Goal: Information Seeking & Learning: Learn about a topic

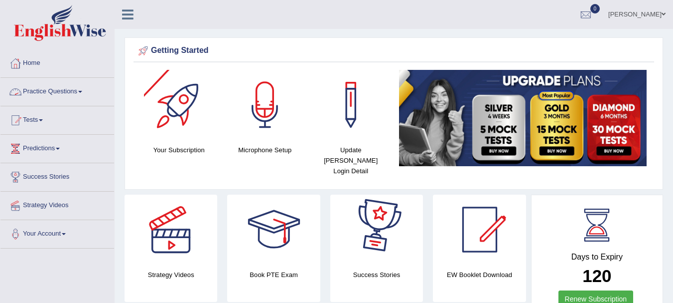
click at [67, 89] on link "Practice Questions" at bounding box center [57, 90] width 114 height 25
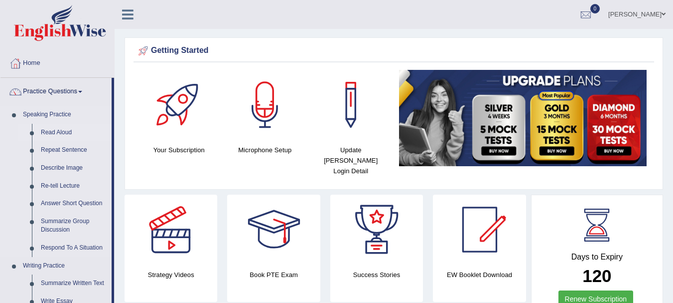
click at [56, 131] on link "Read Aloud" at bounding box center [73, 133] width 75 height 18
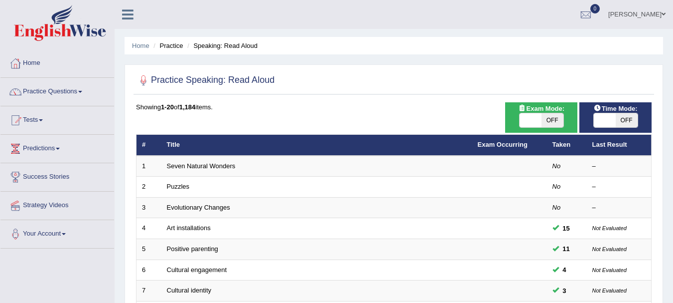
click at [539, 113] on div "ON OFF" at bounding box center [541, 120] width 45 height 15
click at [536, 120] on span at bounding box center [531, 120] width 22 height 14
checkbox input "true"
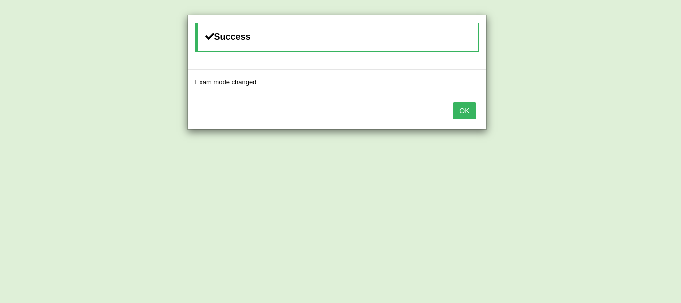
click at [466, 113] on button "OK" at bounding box center [464, 110] width 23 height 17
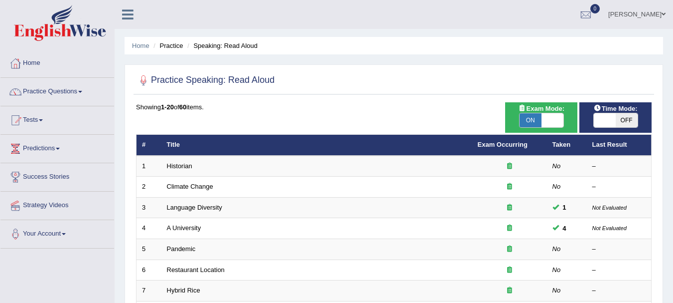
click at [603, 126] on span at bounding box center [605, 120] width 22 height 14
checkbox input "true"
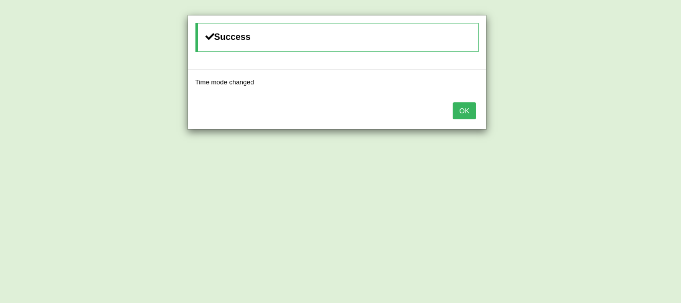
click at [469, 109] on button "OK" at bounding box center [464, 110] width 23 height 17
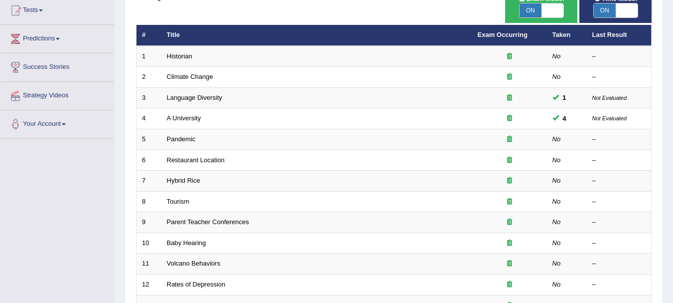
scroll to position [106, 0]
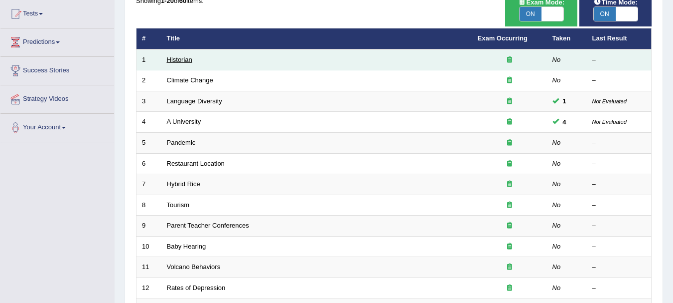
click at [178, 60] on link "Historian" at bounding box center [179, 59] width 25 height 7
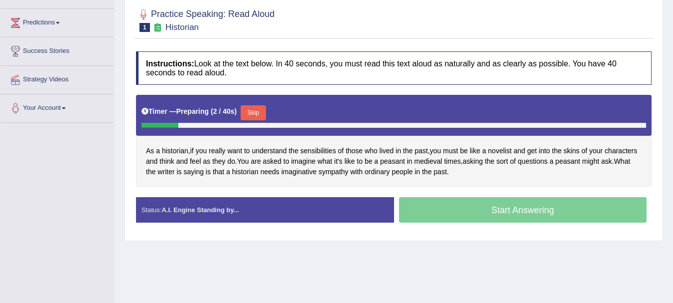
scroll to position [134, 0]
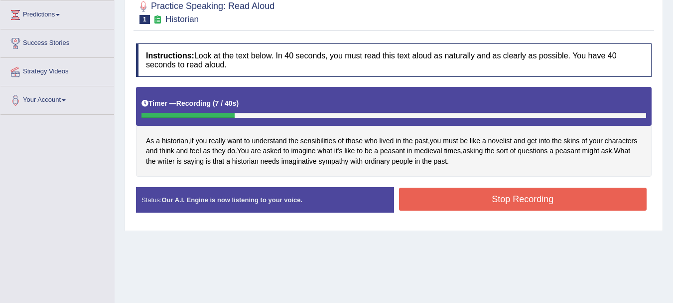
click at [454, 205] on button "Stop Recording" at bounding box center [523, 198] width 248 height 23
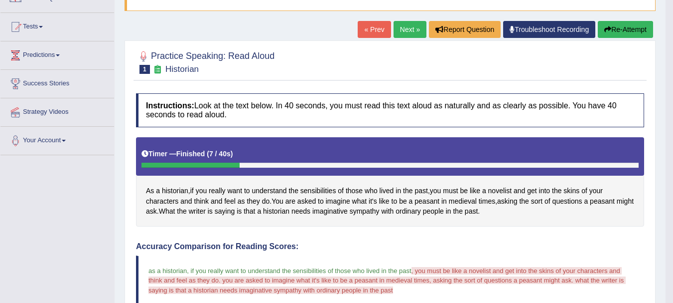
scroll to position [74, 0]
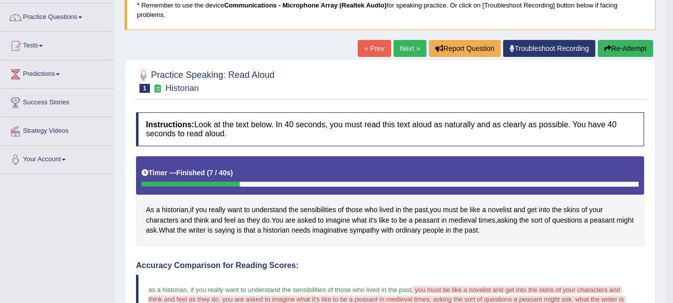
click at [401, 52] on link "Next »" at bounding box center [410, 48] width 33 height 17
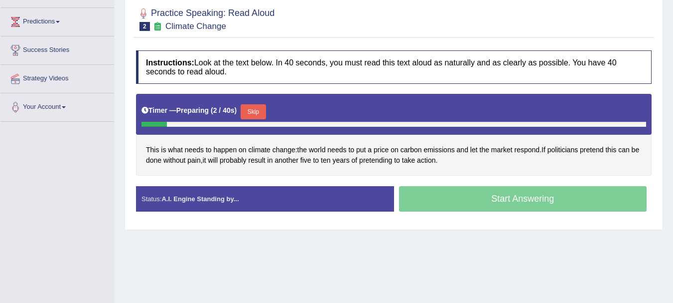
drag, startPoint x: 0, startPoint y: 0, endPoint x: 676, endPoint y: 235, distance: 715.9
click at [673, 176] on html "Toggle navigation Home Practice Questions Speaking Practice Read Aloud Repeat S…" at bounding box center [336, 24] width 673 height 303
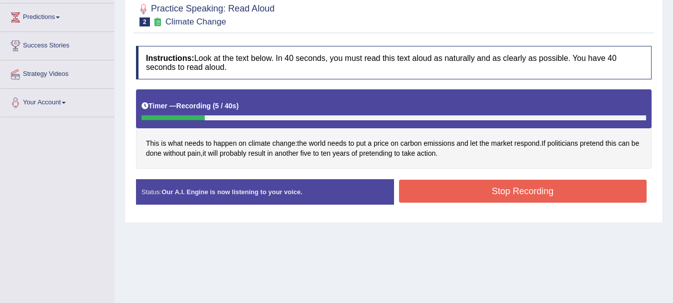
click at [511, 184] on button "Stop Recording" at bounding box center [523, 190] width 248 height 23
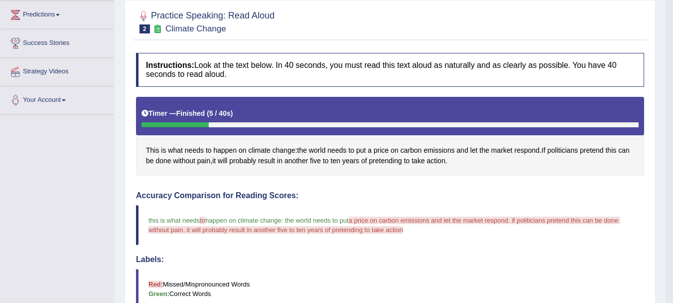
scroll to position [0, 0]
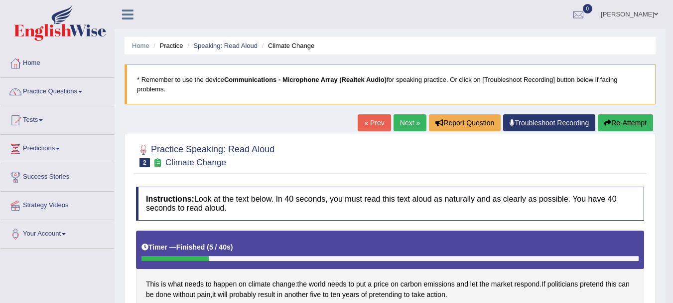
click at [404, 122] on link "Next »" at bounding box center [410, 122] width 33 height 17
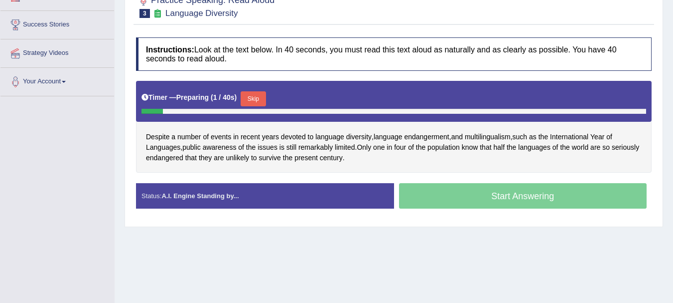
scroll to position [157, 0]
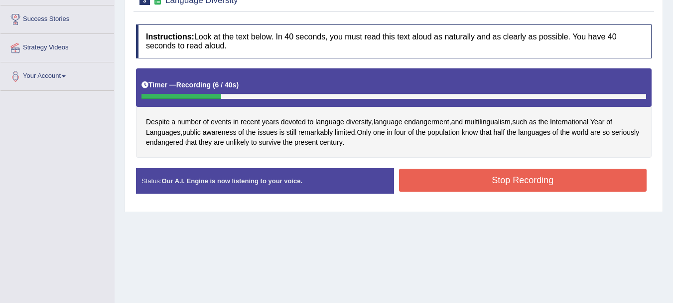
click at [510, 190] on button "Stop Recording" at bounding box center [523, 179] width 248 height 23
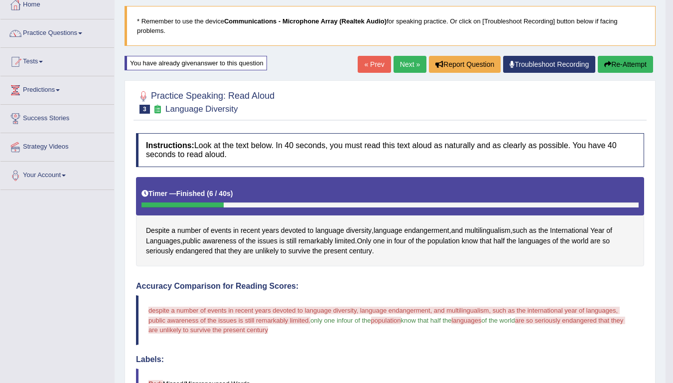
scroll to position [0, 0]
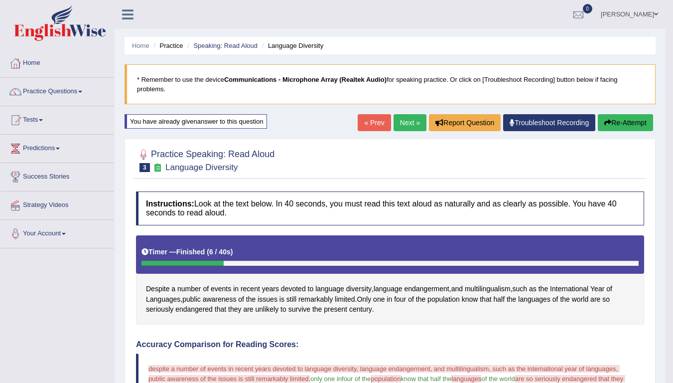
click at [620, 126] on button "Re-Attempt" at bounding box center [625, 122] width 55 height 17
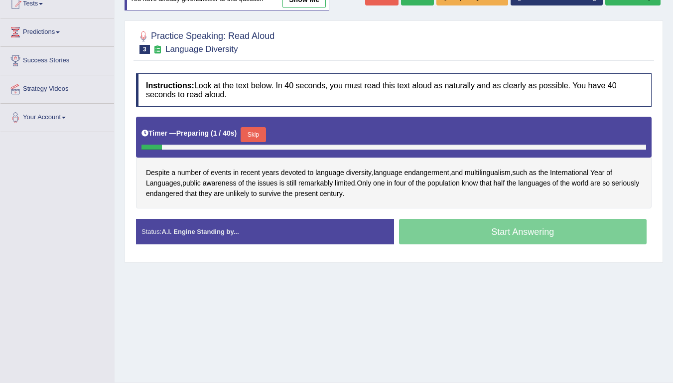
scroll to position [141, 0]
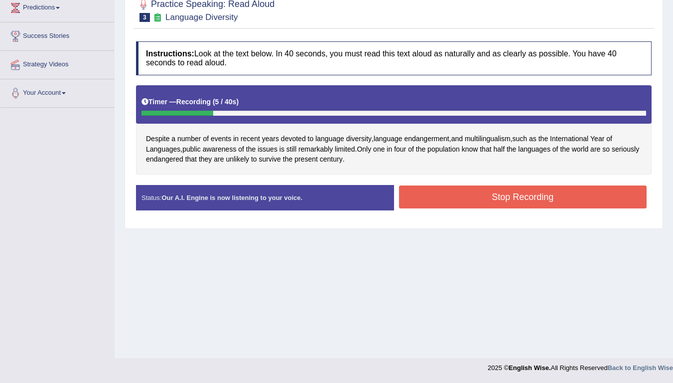
click at [492, 198] on button "Stop Recording" at bounding box center [523, 196] width 248 height 23
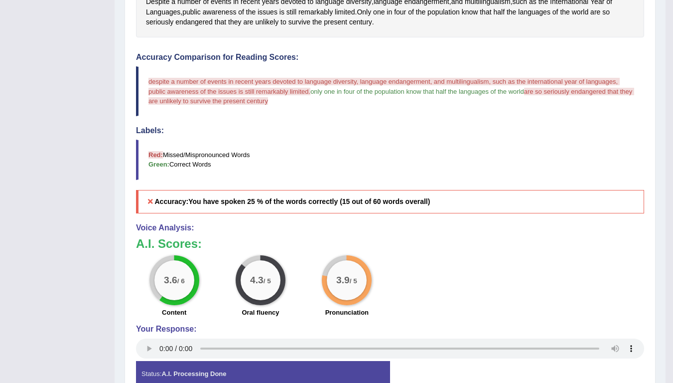
scroll to position [286, 0]
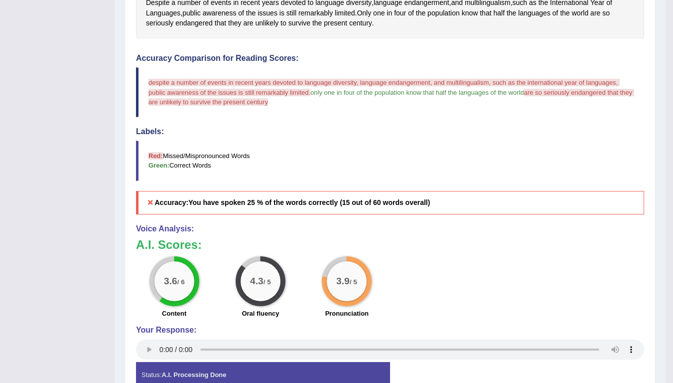
drag, startPoint x: 669, startPoint y: 281, endPoint x: 659, endPoint y: 312, distance: 33.6
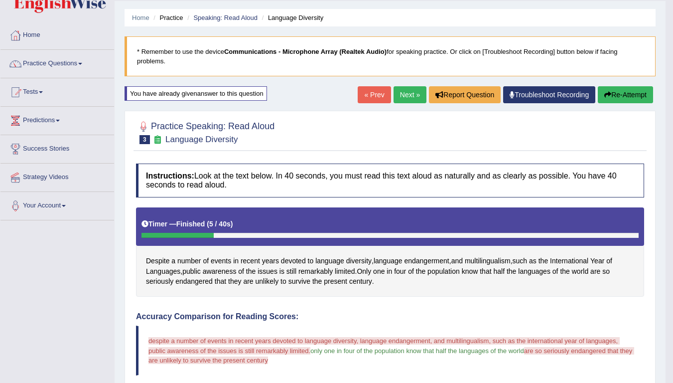
scroll to position [24, 0]
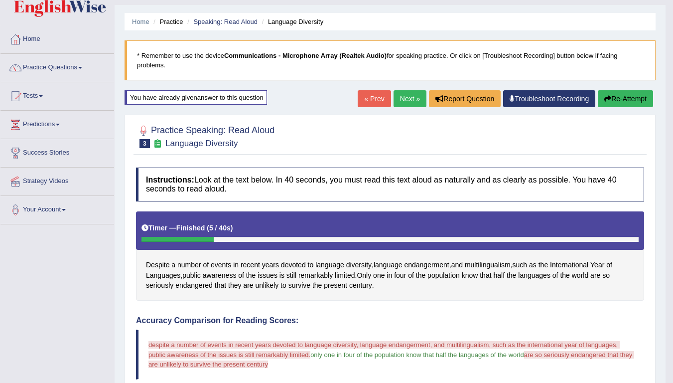
click at [404, 96] on link "Next »" at bounding box center [410, 98] width 33 height 17
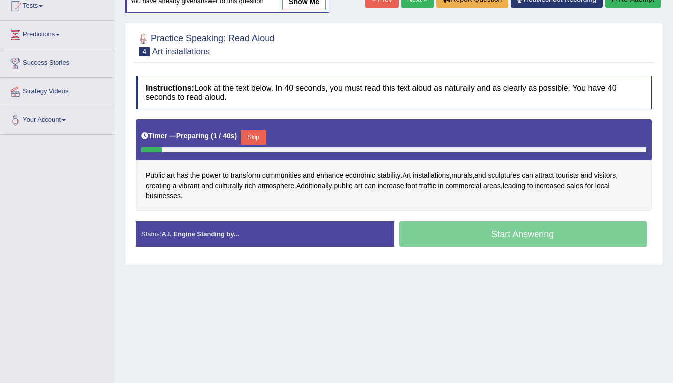
scroll to position [141, 0]
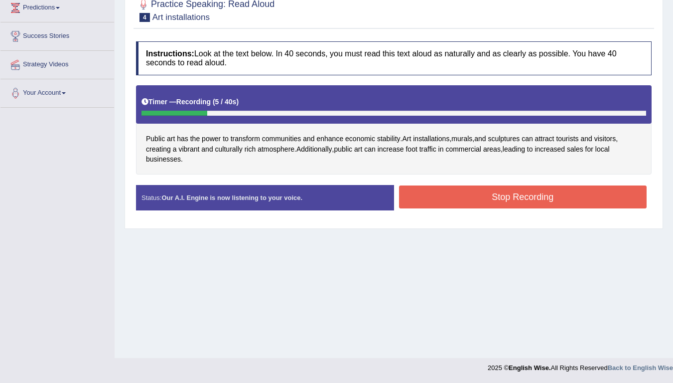
click at [479, 196] on button "Stop Recording" at bounding box center [523, 196] width 248 height 23
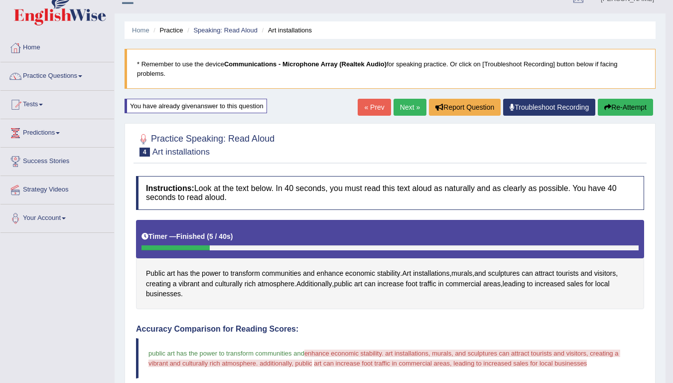
scroll to position [17, 0]
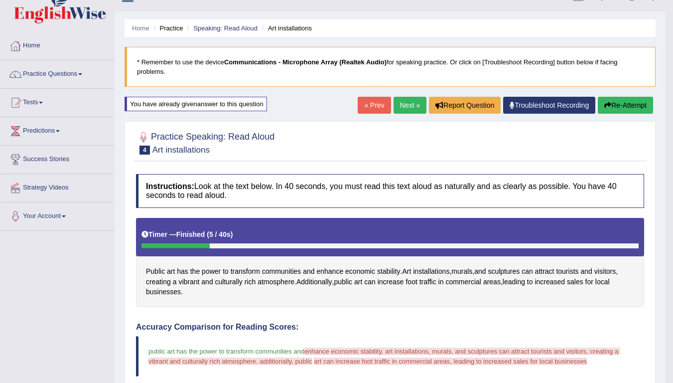
click at [617, 107] on button "Re-Attempt" at bounding box center [625, 105] width 55 height 17
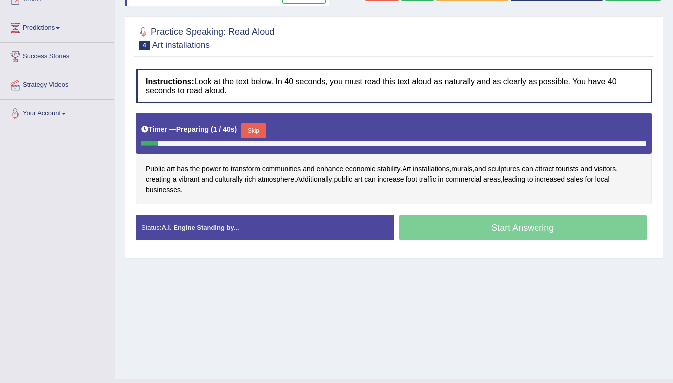
scroll to position [141, 0]
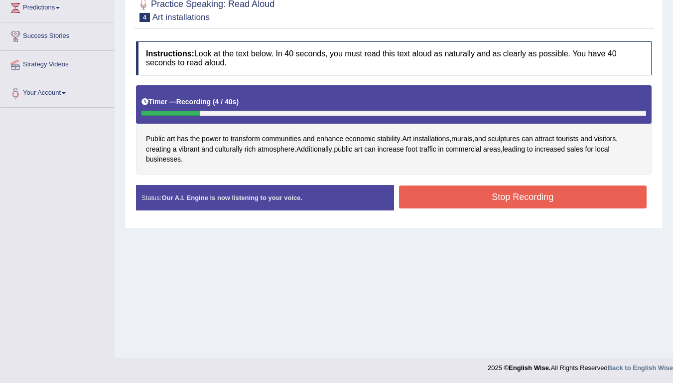
click at [477, 200] on button "Stop Recording" at bounding box center [523, 196] width 248 height 23
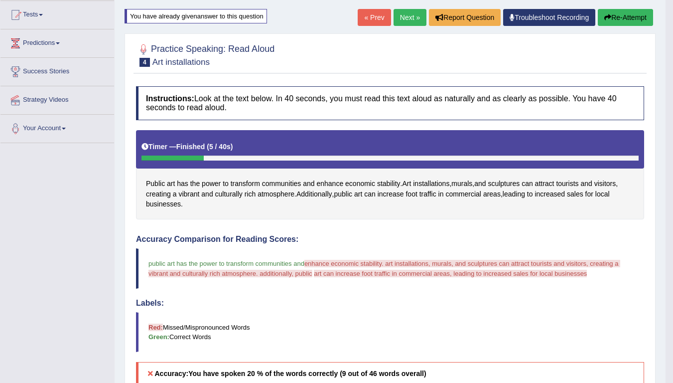
scroll to position [96, 0]
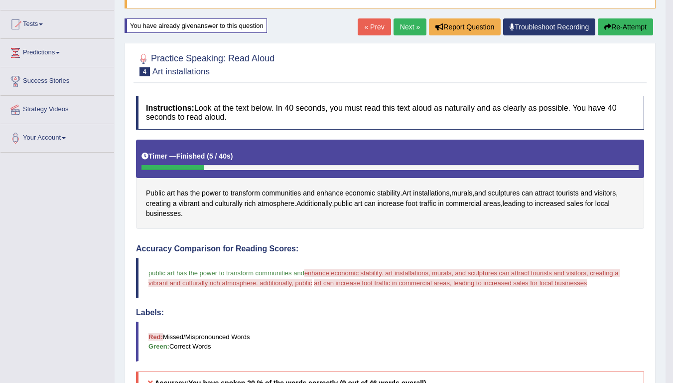
click at [399, 29] on link "Next »" at bounding box center [410, 26] width 33 height 17
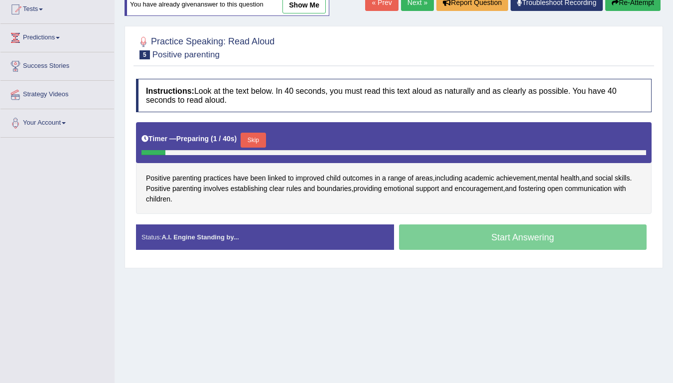
scroll to position [112, 0]
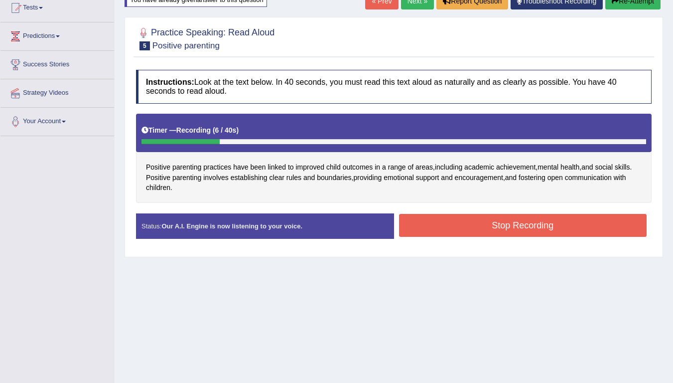
click at [479, 226] on button "Stop Recording" at bounding box center [523, 225] width 248 height 23
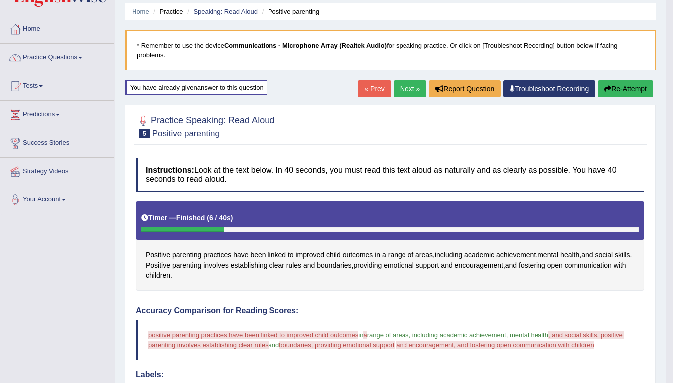
scroll to position [35, 0]
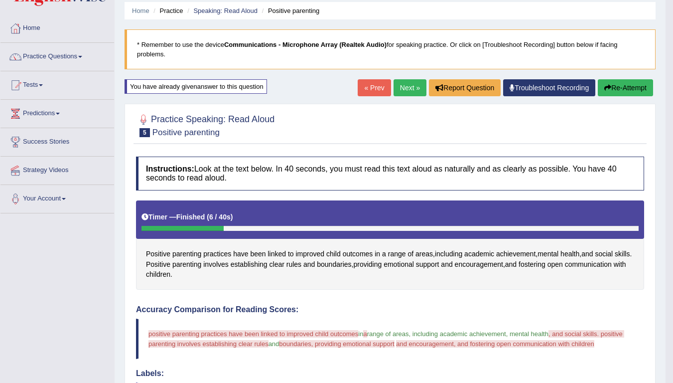
click at [403, 85] on link "Next »" at bounding box center [410, 87] width 33 height 17
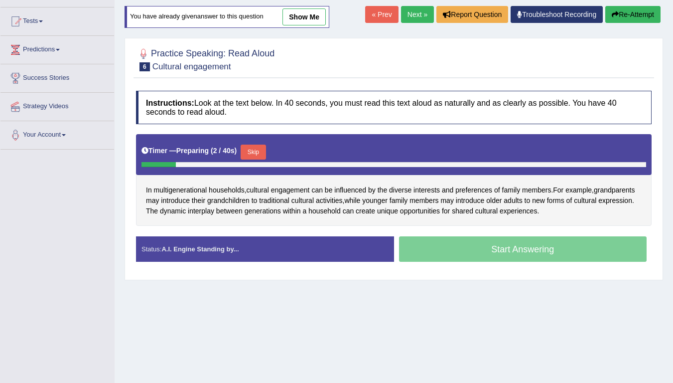
scroll to position [99, 0]
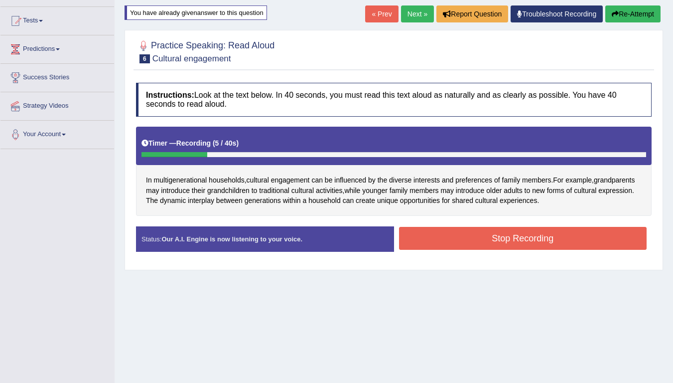
click at [556, 233] on button "Stop Recording" at bounding box center [523, 238] width 248 height 23
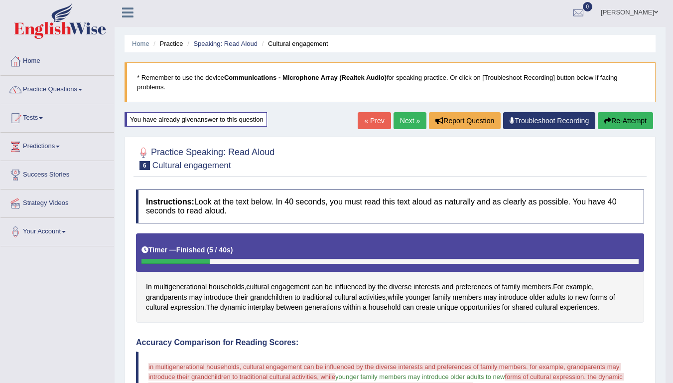
scroll to position [0, 0]
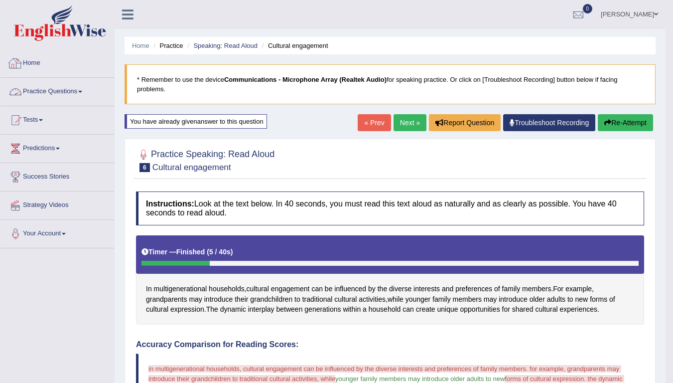
click at [23, 62] on link "Home" at bounding box center [57, 61] width 114 height 25
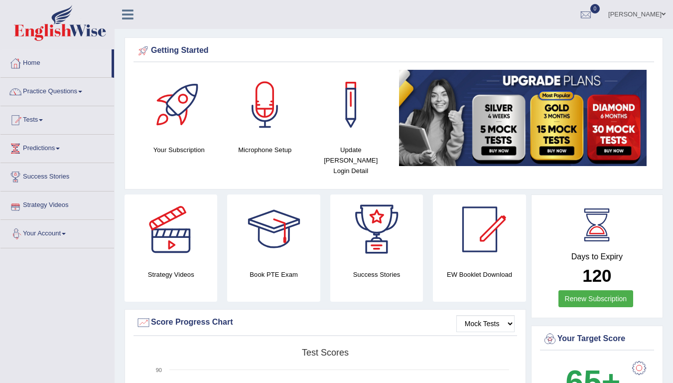
click at [123, 13] on icon at bounding box center [127, 14] width 11 height 13
